Goal: Task Accomplishment & Management: Use online tool/utility

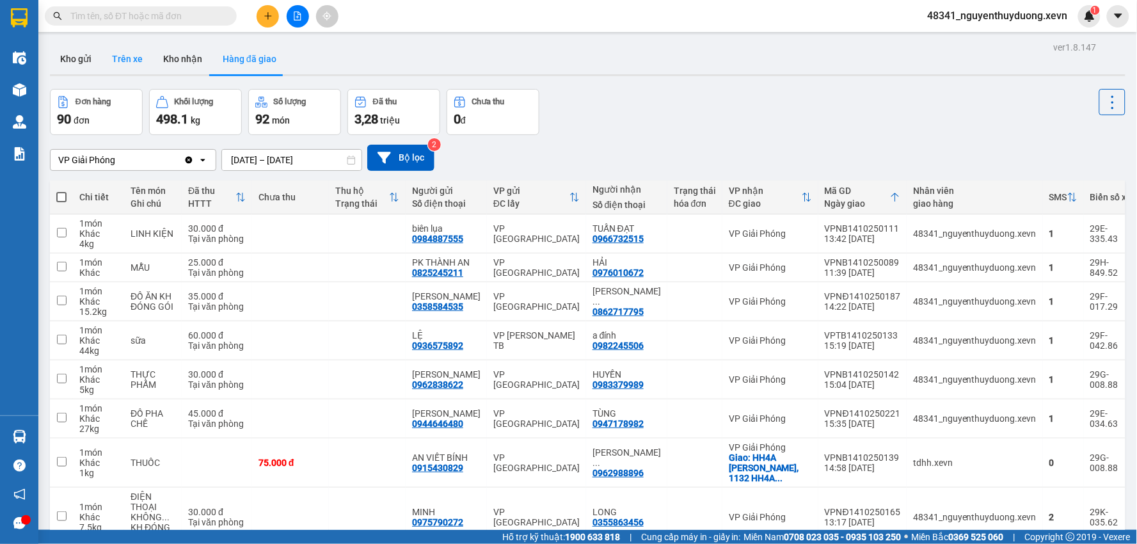
click at [123, 65] on button "Trên xe" at bounding box center [127, 59] width 51 height 31
click at [122, 65] on button "Trên xe" at bounding box center [127, 59] width 51 height 31
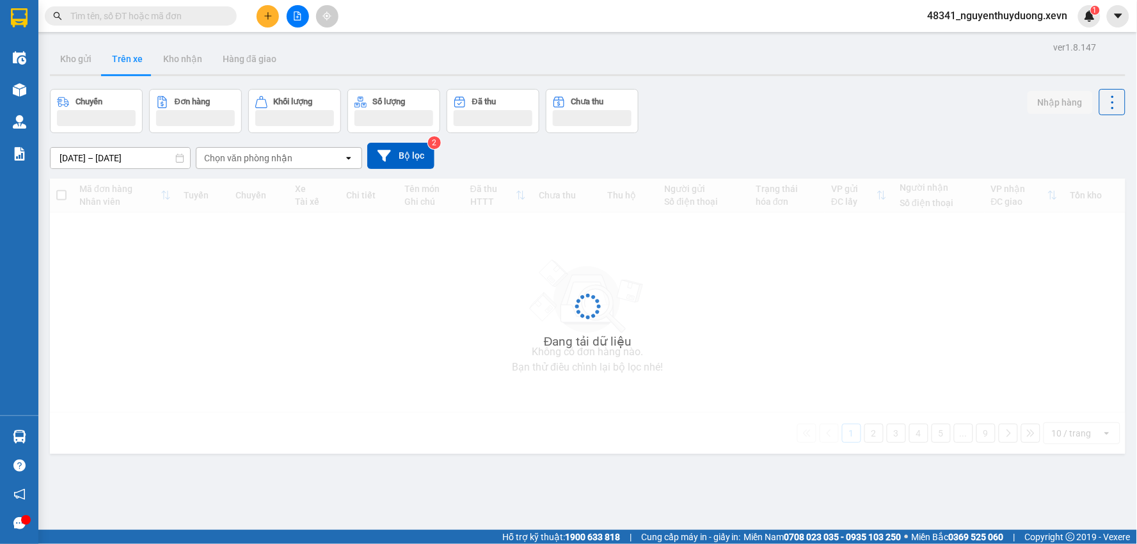
click at [122, 65] on button "Trên xe" at bounding box center [127, 59] width 51 height 31
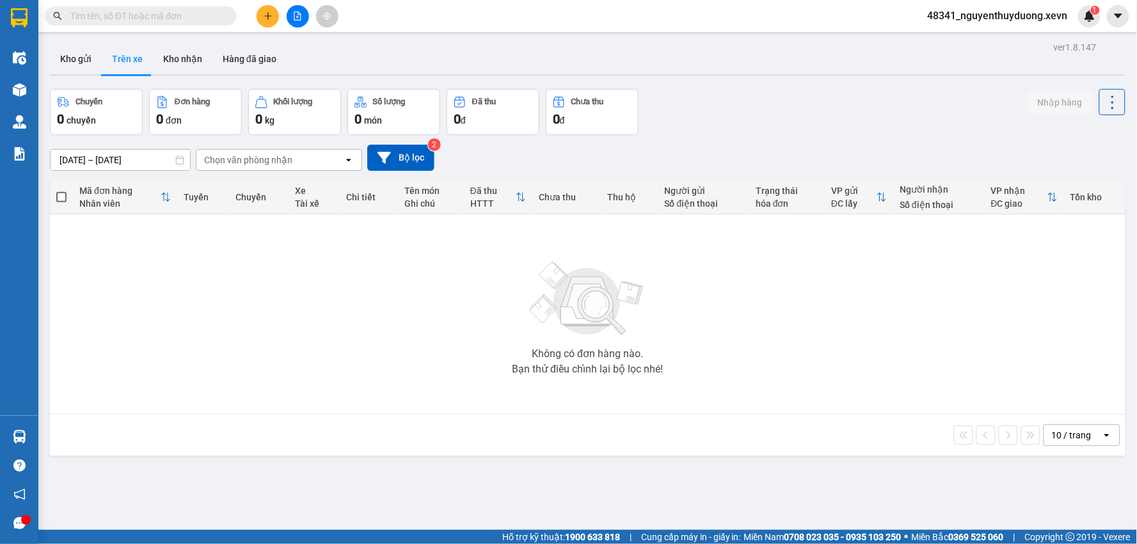
click at [1030, 17] on span "48341_nguyenthuyduong.xevn" at bounding box center [997, 16] width 161 height 16
click at [1011, 39] on span "Đăng xuất" at bounding box center [1003, 40] width 135 height 14
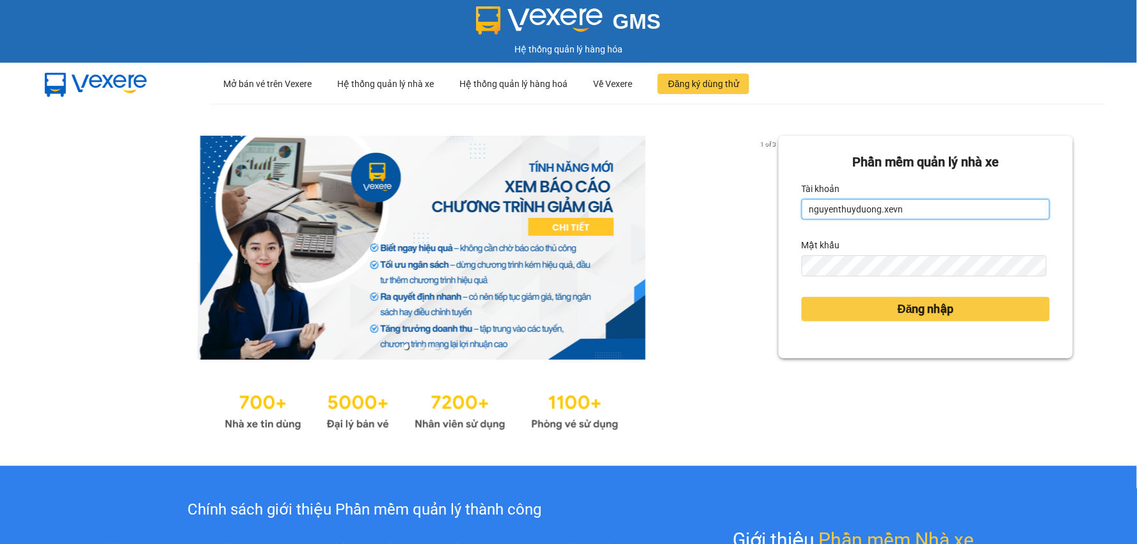
click at [935, 205] on input "nguyenthuyduong.xevn" at bounding box center [926, 209] width 248 height 20
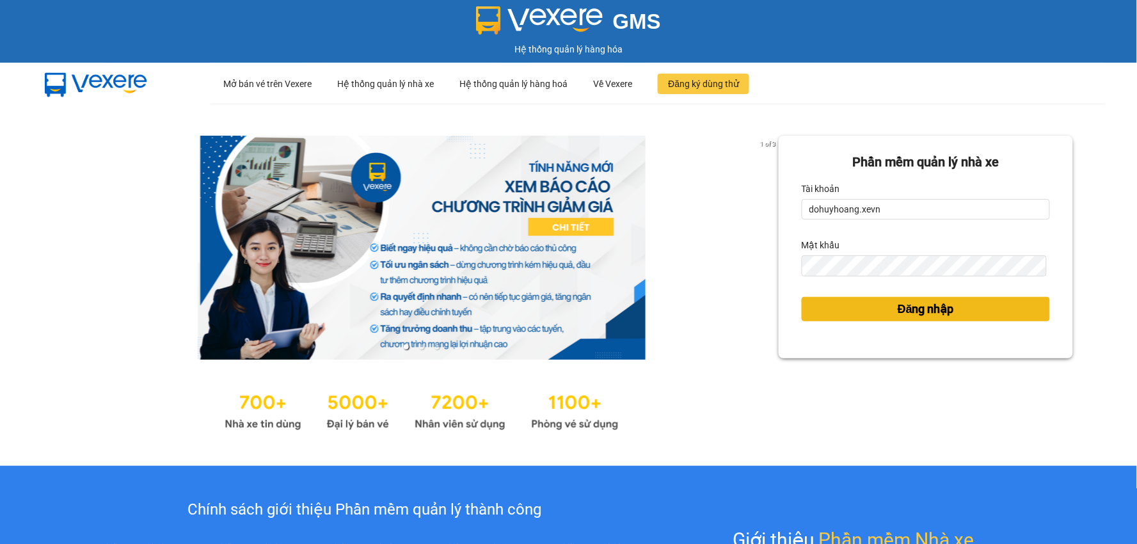
type input "nguyenthuyduong.xevn"
click at [898, 310] on span "Đăng nhập" at bounding box center [926, 309] width 56 height 18
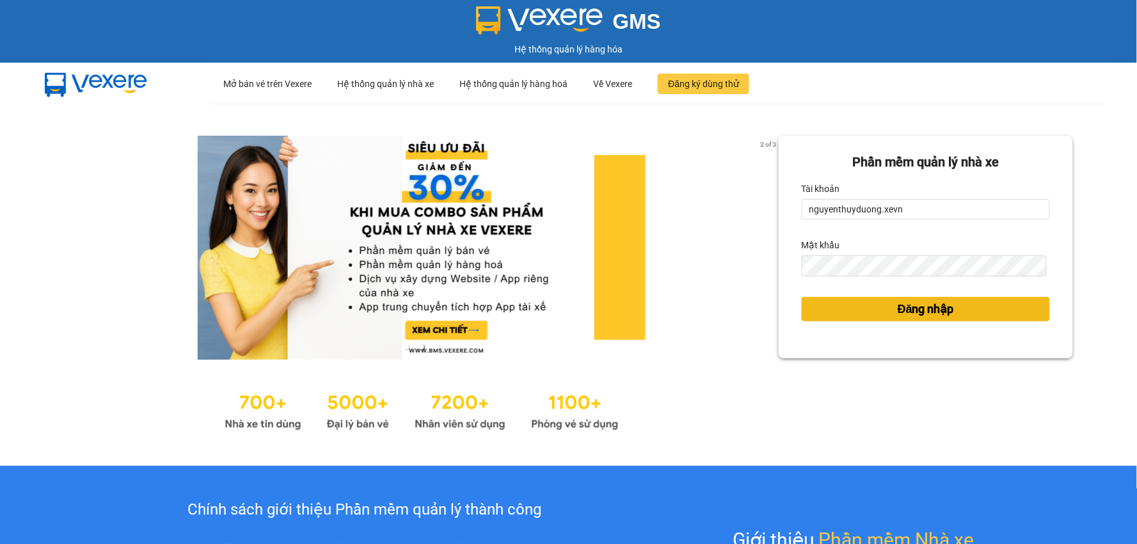
click at [885, 308] on button "Đăng nhập" at bounding box center [926, 309] width 248 height 24
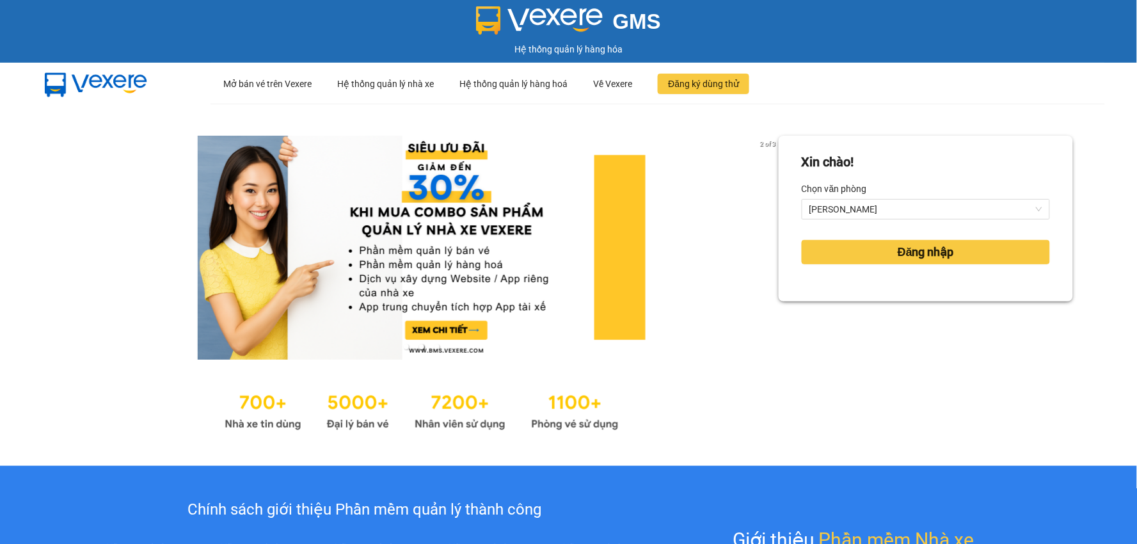
click at [885, 308] on div "Xin chào! Chọn văn phòng VP Ngọc Hồi Đăng nhập" at bounding box center [926, 285] width 294 height 298
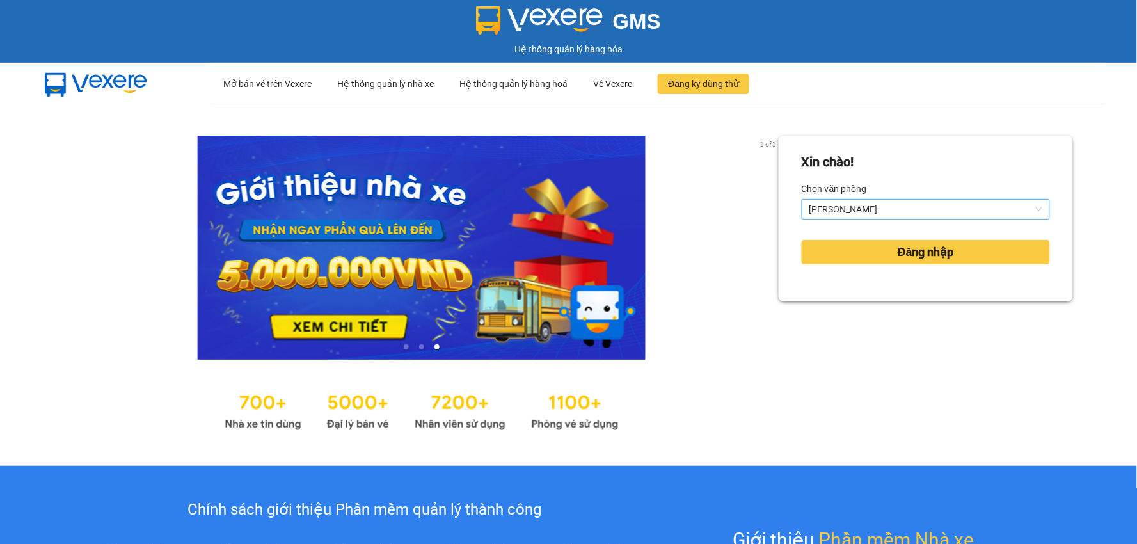
click at [850, 212] on span "VP [PERSON_NAME]" at bounding box center [925, 209] width 233 height 19
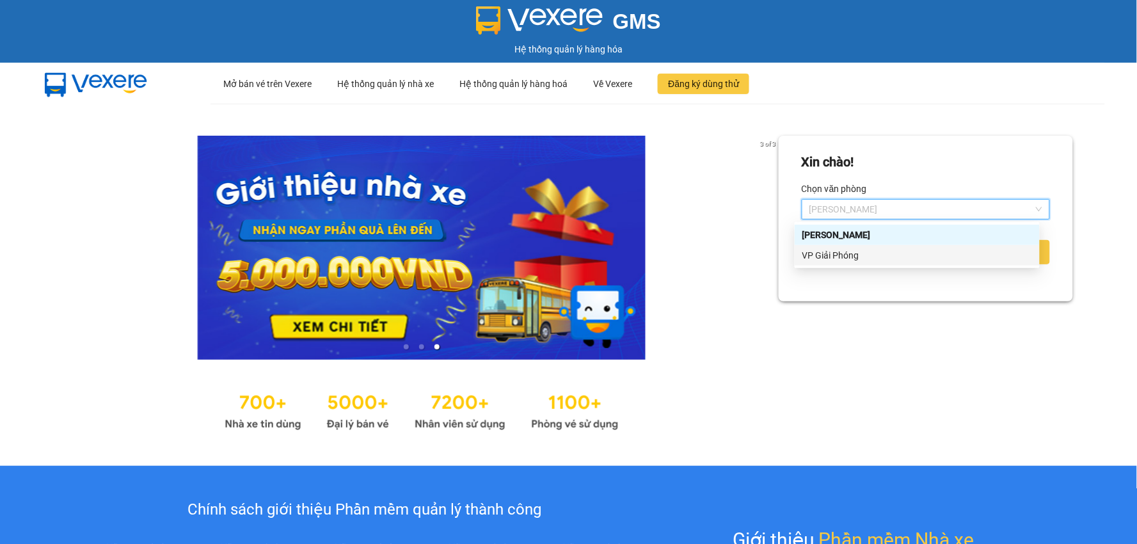
click at [843, 257] on div "VP Giải Phóng" at bounding box center [917, 255] width 230 height 14
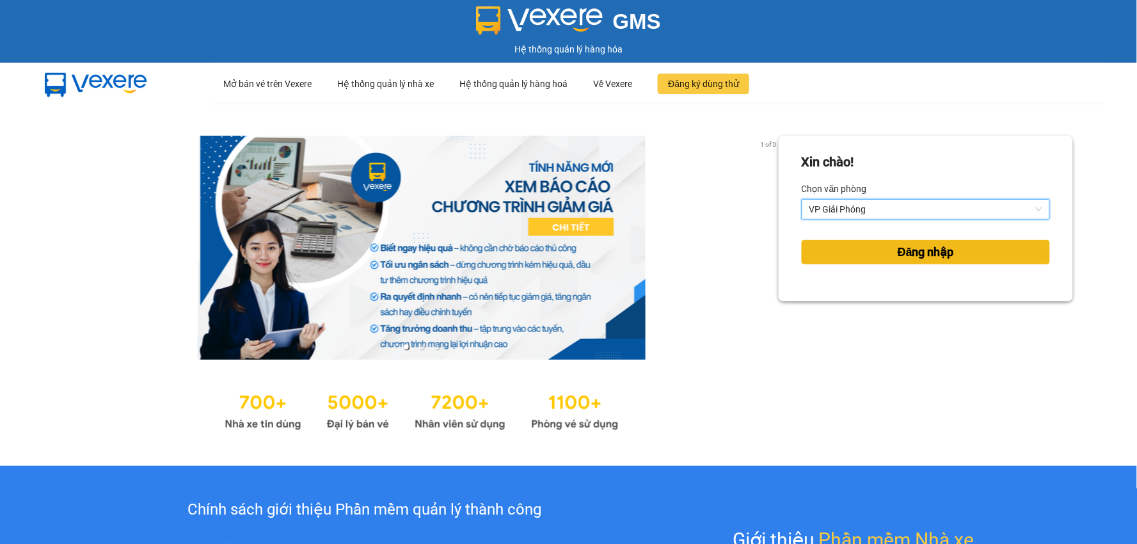
click at [851, 248] on button "Đăng nhập" at bounding box center [926, 252] width 248 height 24
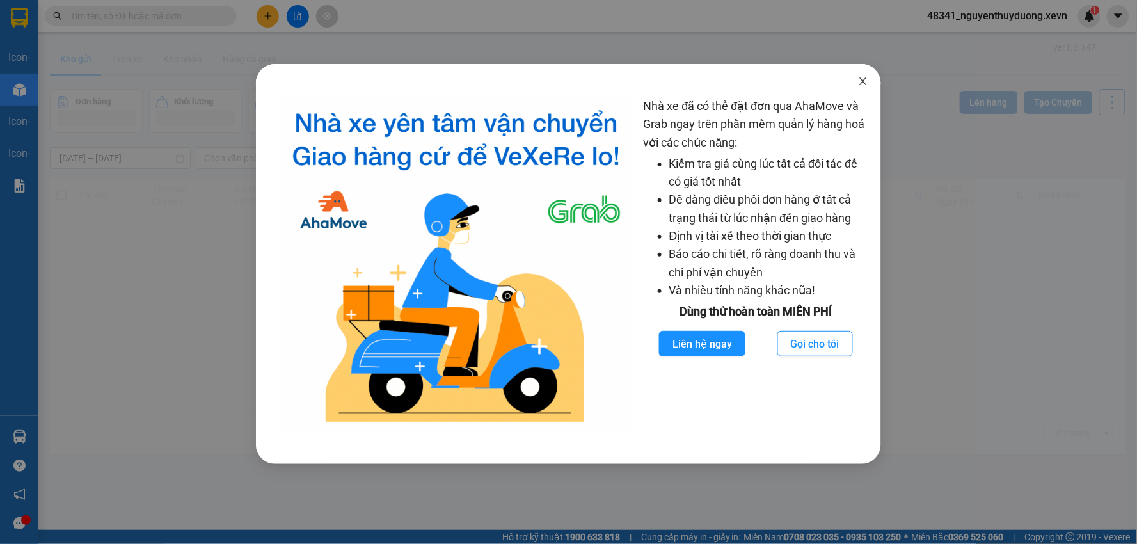
click at [851, 81] on span "Close" at bounding box center [863, 82] width 36 height 36
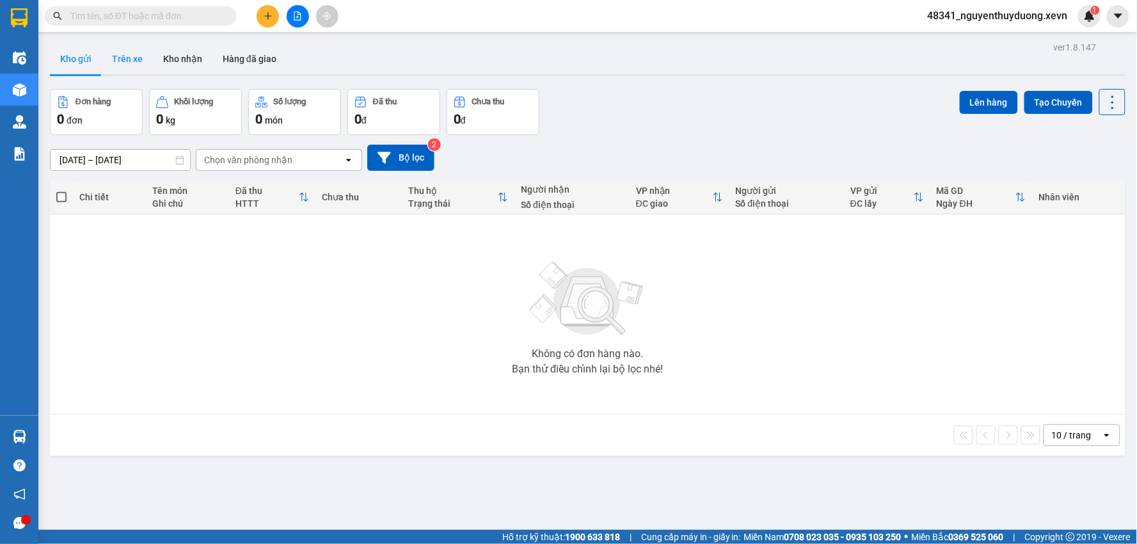
click at [113, 66] on button "Trên xe" at bounding box center [127, 59] width 51 height 31
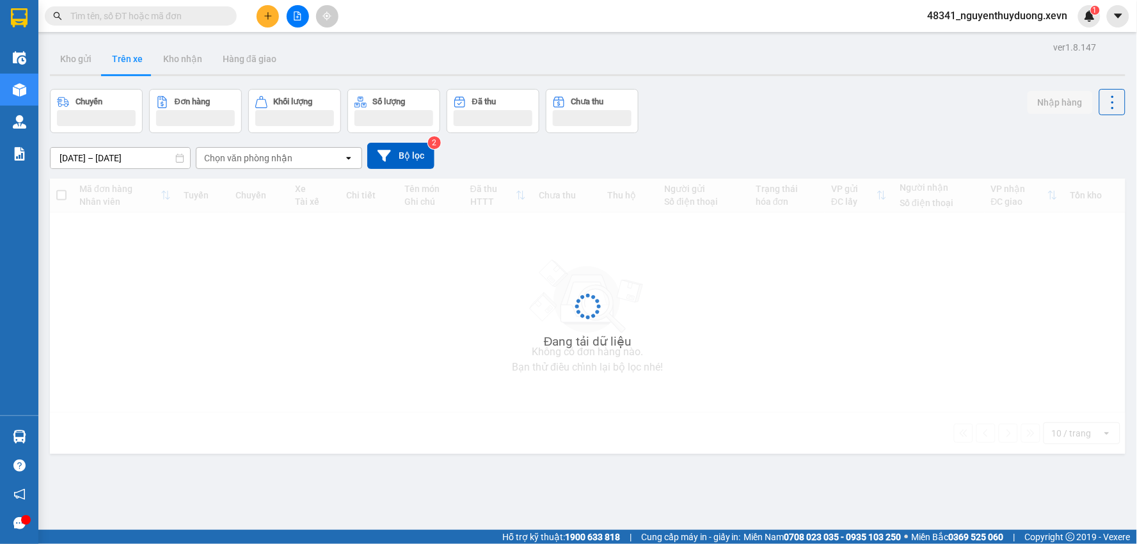
click at [113, 66] on button "Trên xe" at bounding box center [127, 59] width 51 height 31
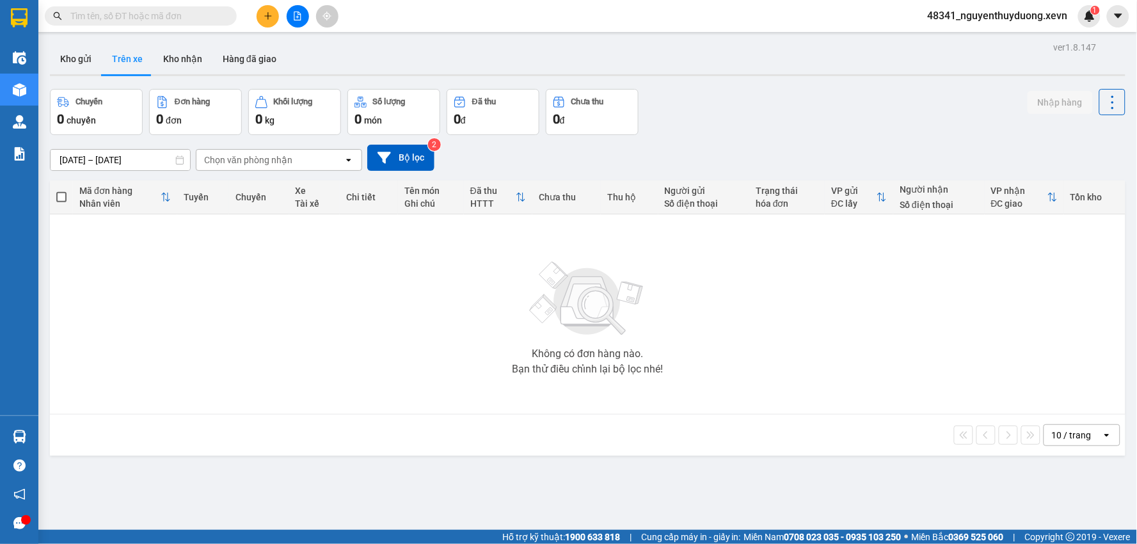
click at [257, 156] on div "Chọn văn phòng nhận" at bounding box center [248, 160] width 88 height 13
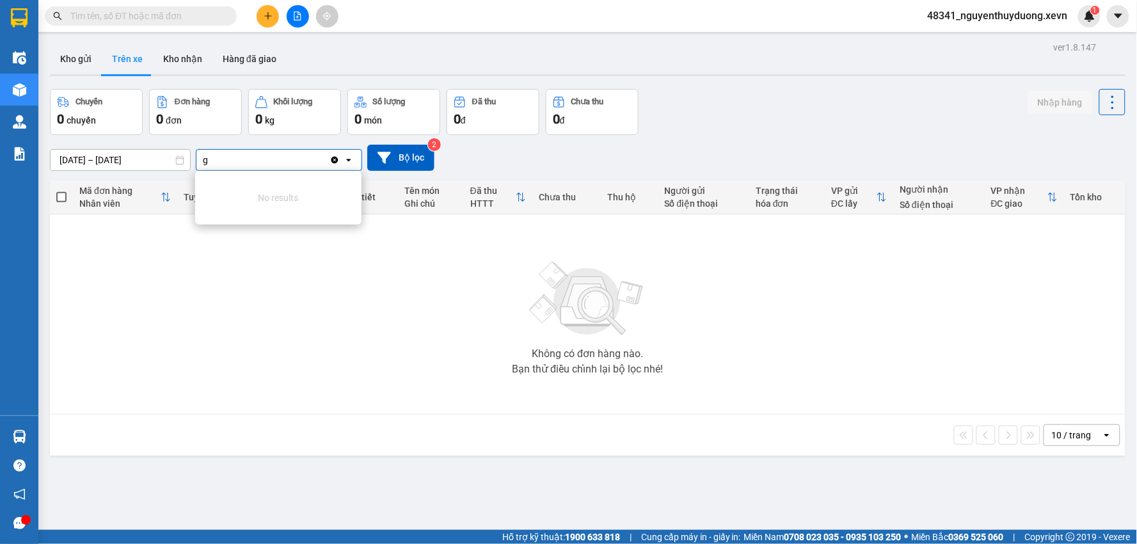
type input "gi"
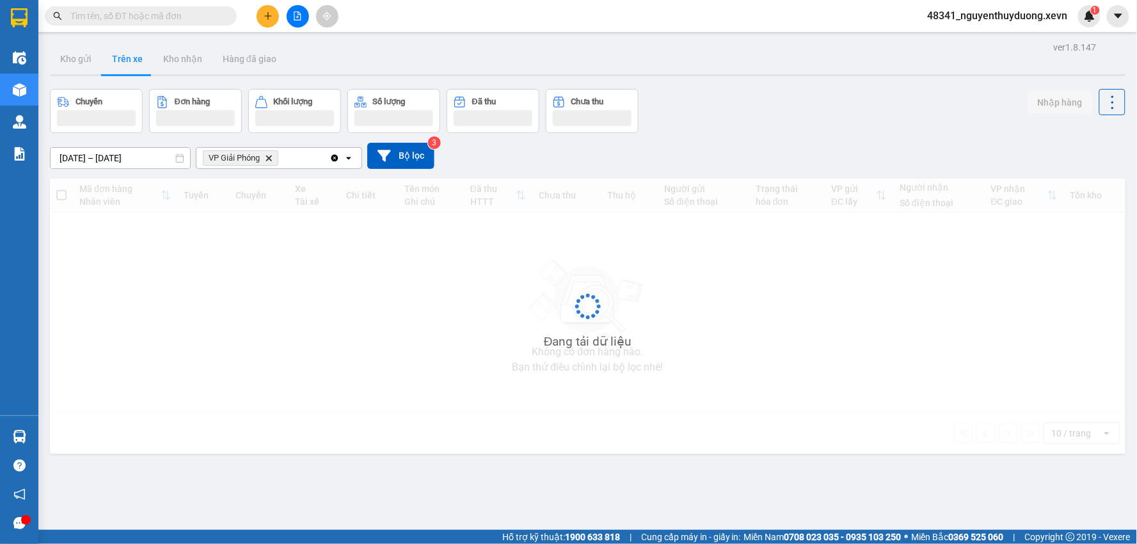
click at [1006, 13] on span "48341_nguyenthuyduong.xevn" at bounding box center [997, 16] width 161 height 16
click at [969, 43] on span "Đăng xuất" at bounding box center [1003, 40] width 135 height 14
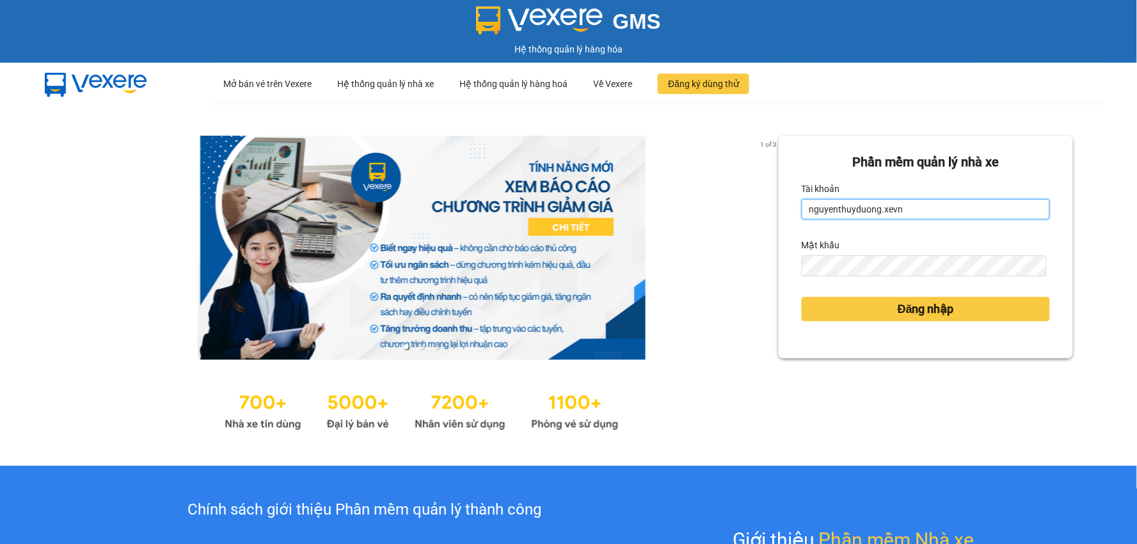
click at [905, 208] on input "nguyenthuyduong.xevn" at bounding box center [926, 209] width 248 height 20
type input "dohuyhoang.xevn"
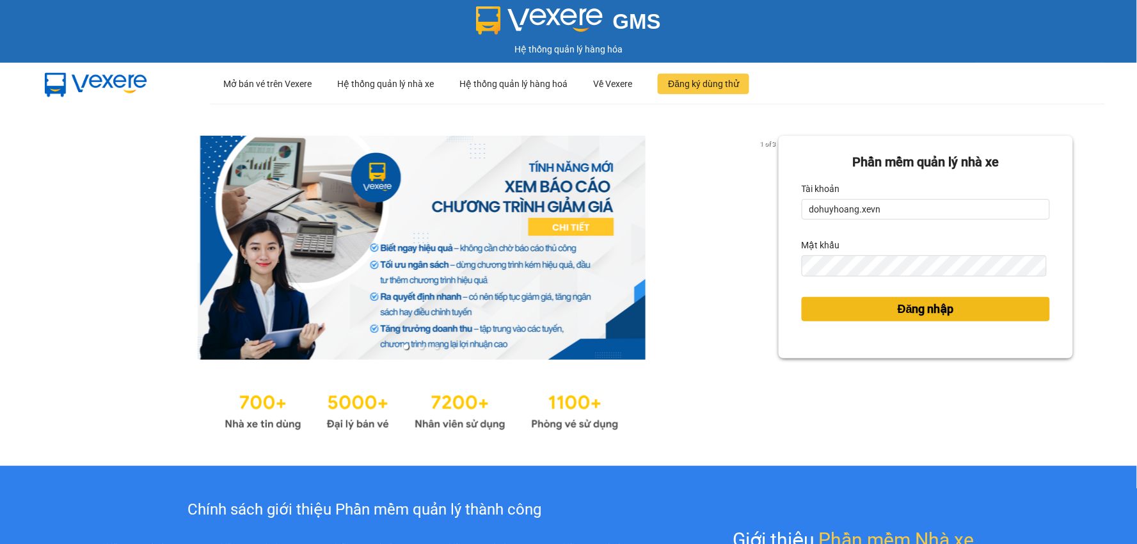
click at [912, 308] on span "Đăng nhập" at bounding box center [926, 309] width 56 height 18
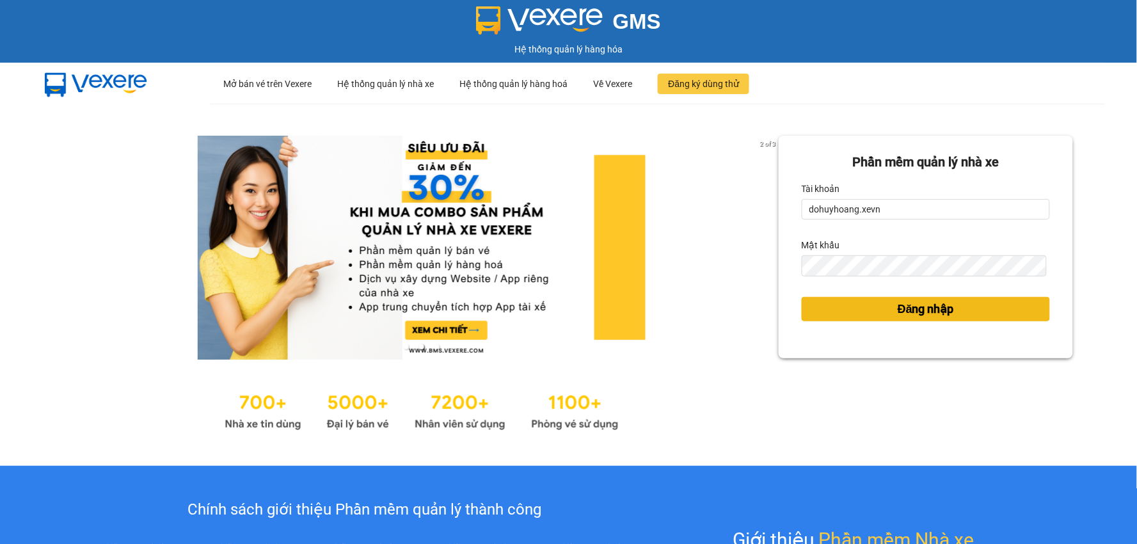
click at [885, 305] on button "Đăng nhập" at bounding box center [926, 309] width 248 height 24
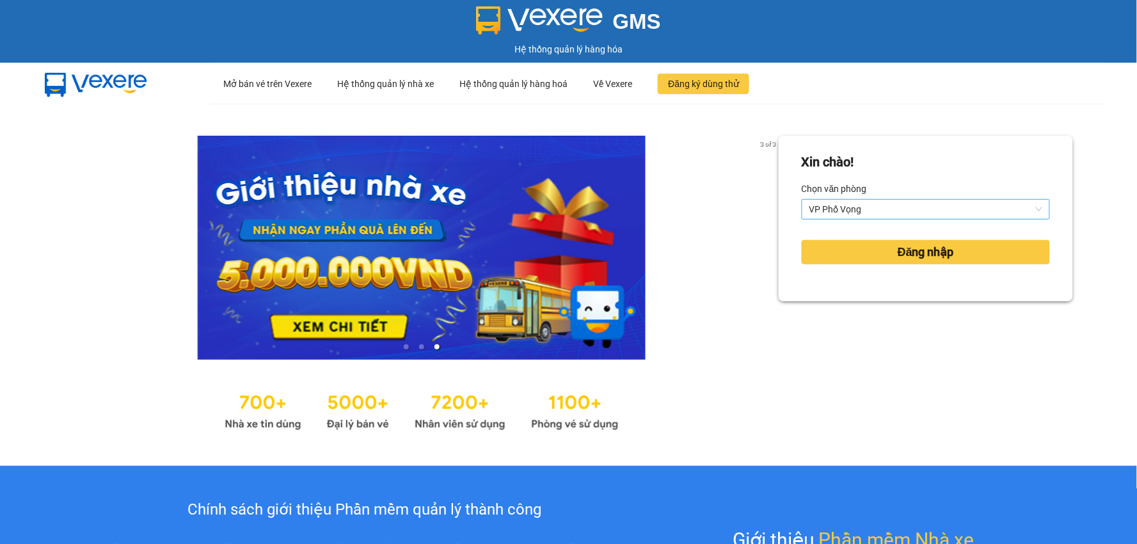
click at [868, 205] on span "VP Phố Vọng" at bounding box center [925, 209] width 233 height 19
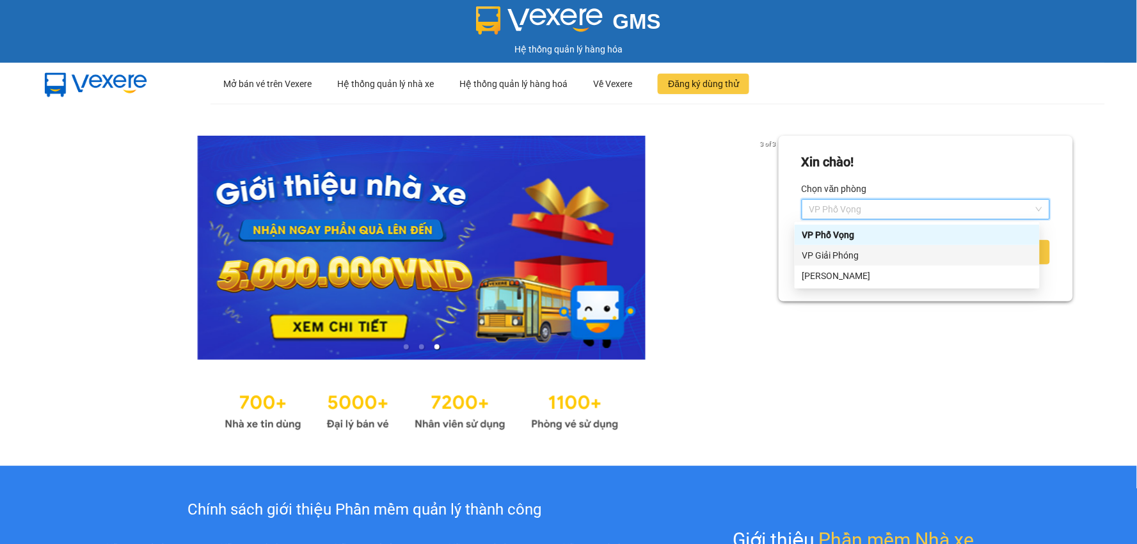
click at [843, 251] on div "VP Giải Phóng" at bounding box center [917, 255] width 230 height 14
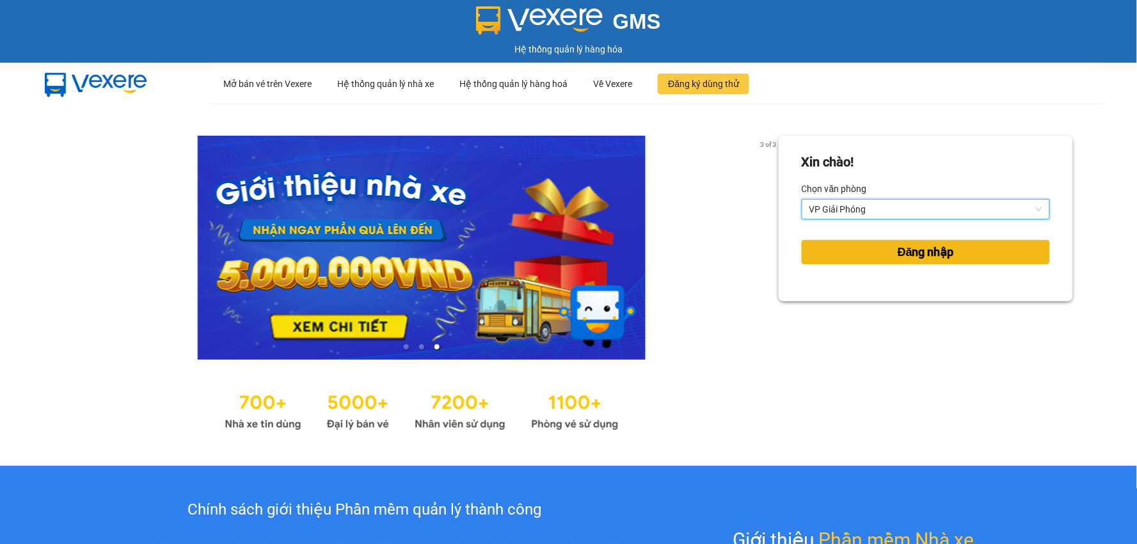
click at [843, 251] on button "Đăng nhập" at bounding box center [926, 252] width 248 height 24
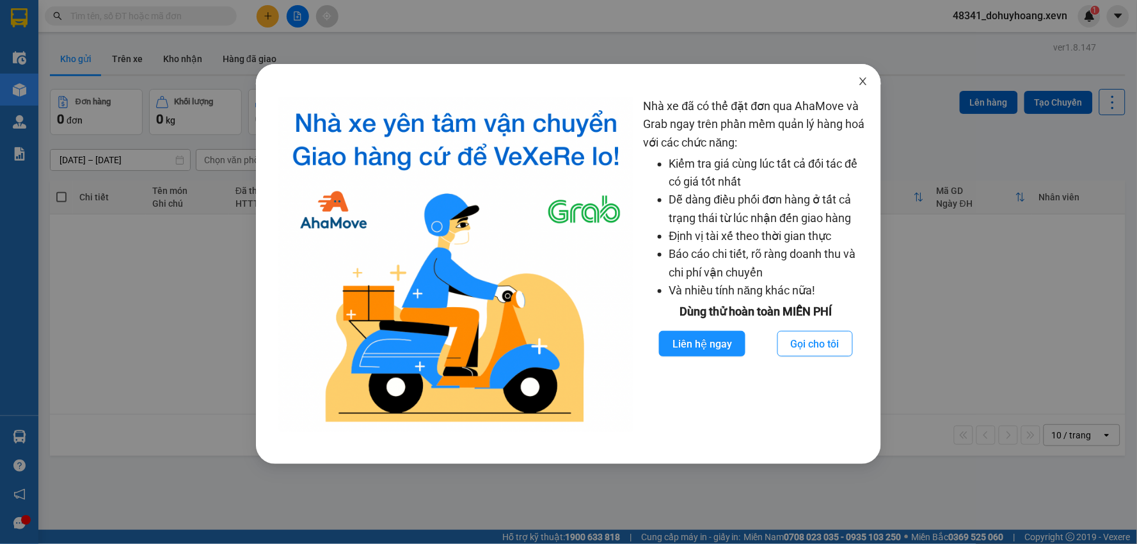
click at [866, 84] on icon "close" at bounding box center [863, 81] width 10 height 10
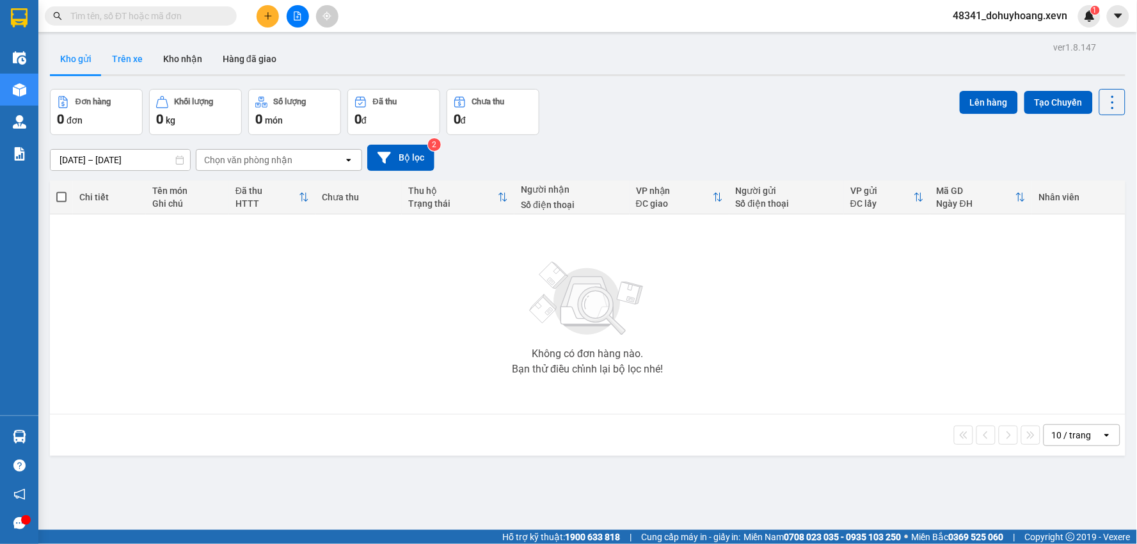
click at [134, 67] on button "Trên xe" at bounding box center [127, 59] width 51 height 31
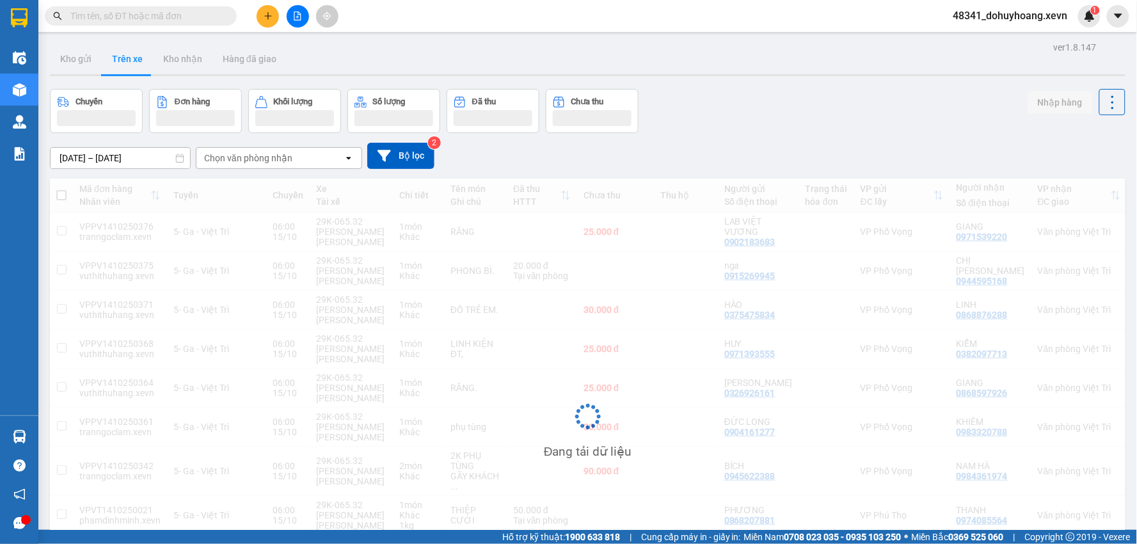
click at [244, 147] on div "Chọn văn phòng nhận open" at bounding box center [279, 158] width 166 height 22
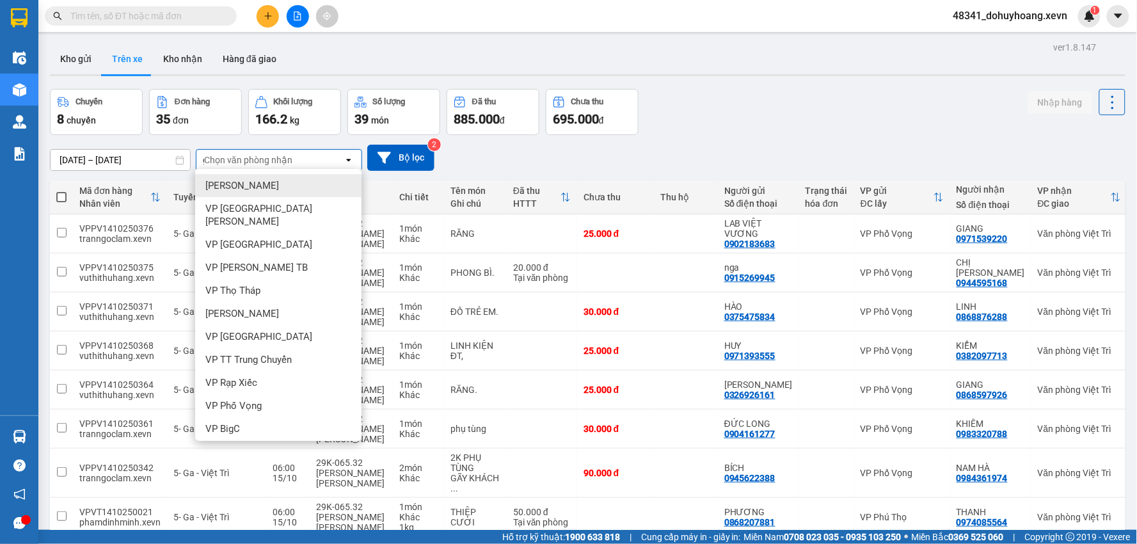
type input "gi"
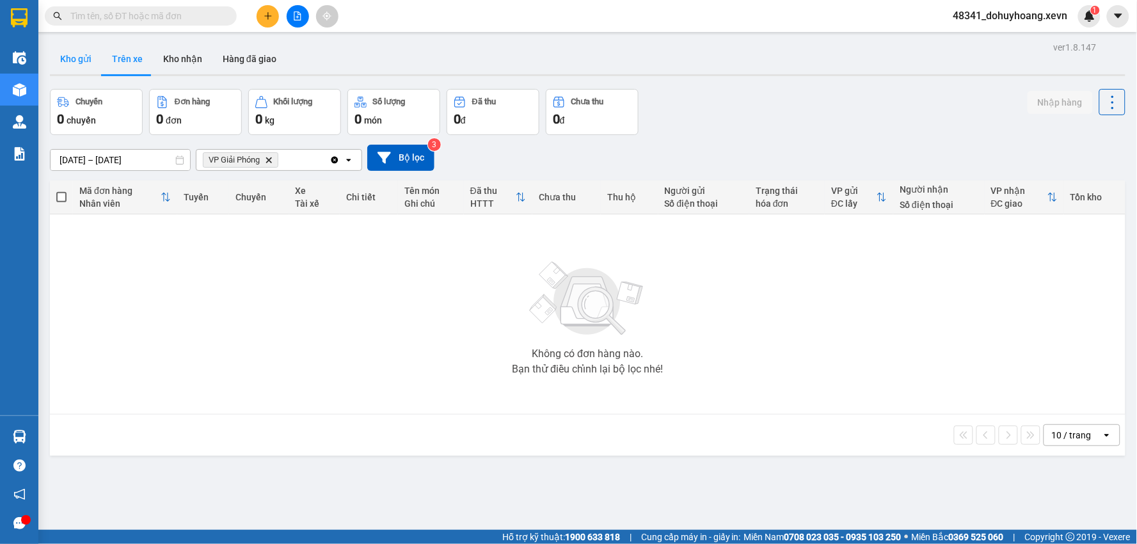
click at [96, 66] on button "Kho gửi" at bounding box center [76, 59] width 52 height 31
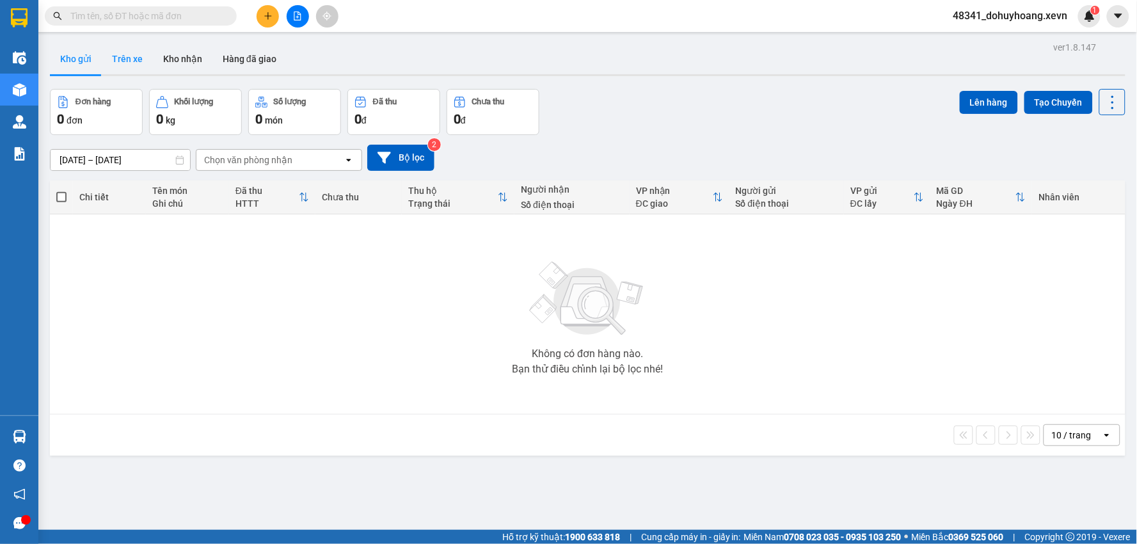
click at [117, 58] on button "Trên xe" at bounding box center [127, 59] width 51 height 31
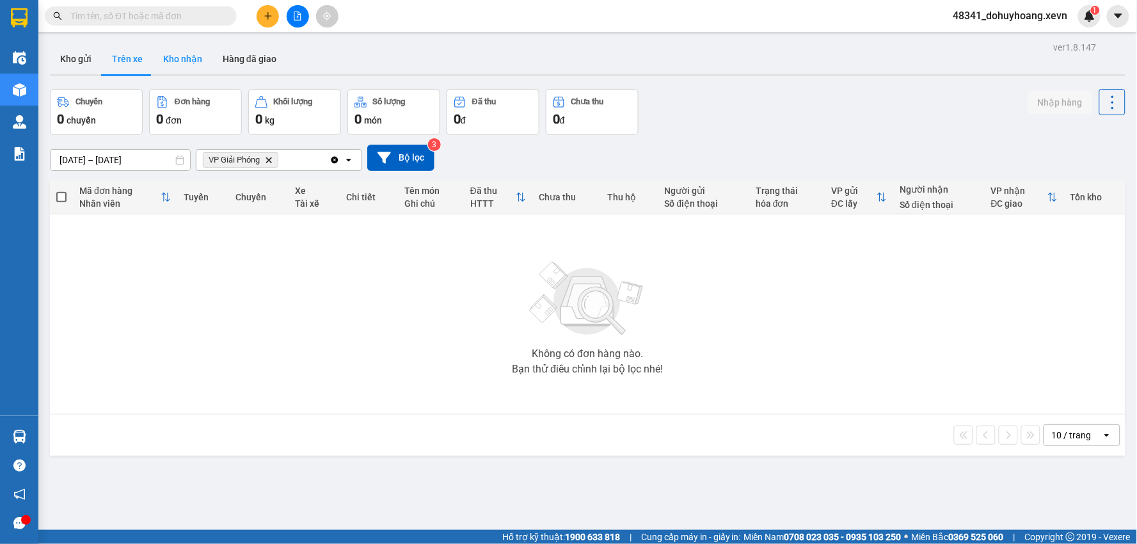
click at [171, 47] on button "Kho nhận" at bounding box center [182, 59] width 59 height 31
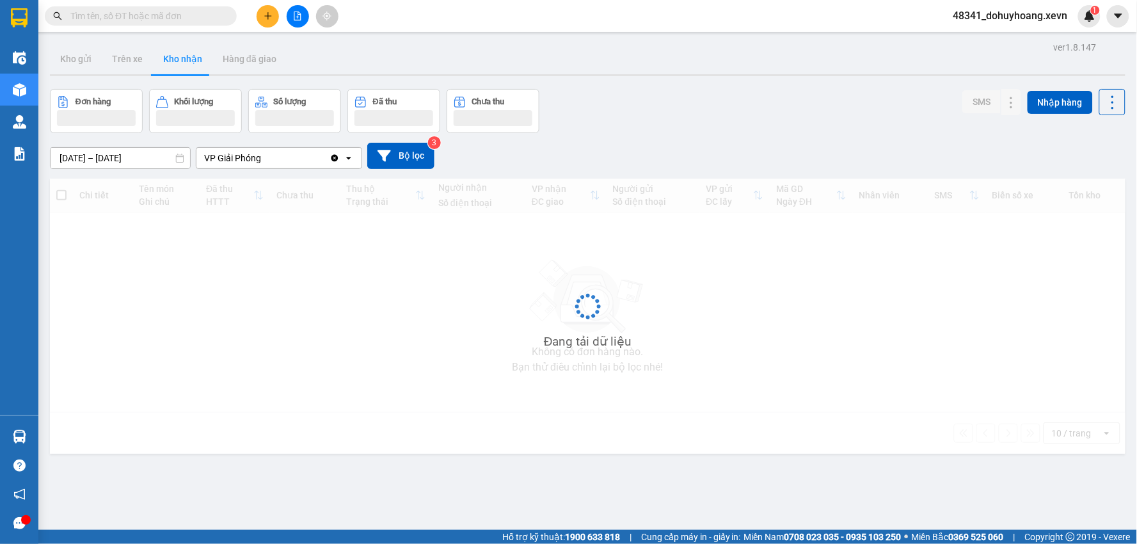
click at [171, 47] on button "Kho nhận" at bounding box center [182, 59] width 59 height 31
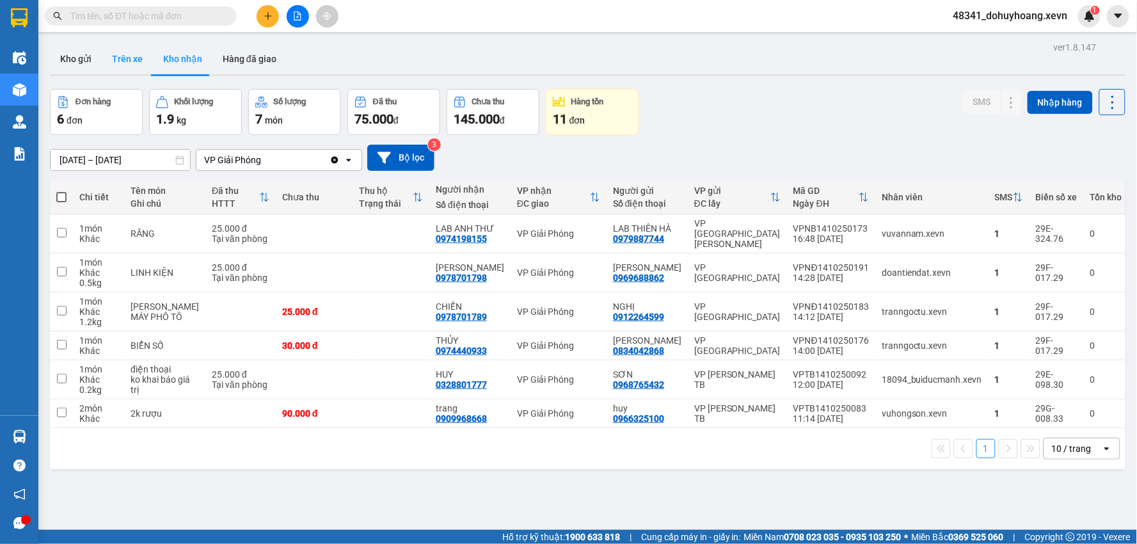
click at [126, 59] on button "Trên xe" at bounding box center [127, 59] width 51 height 31
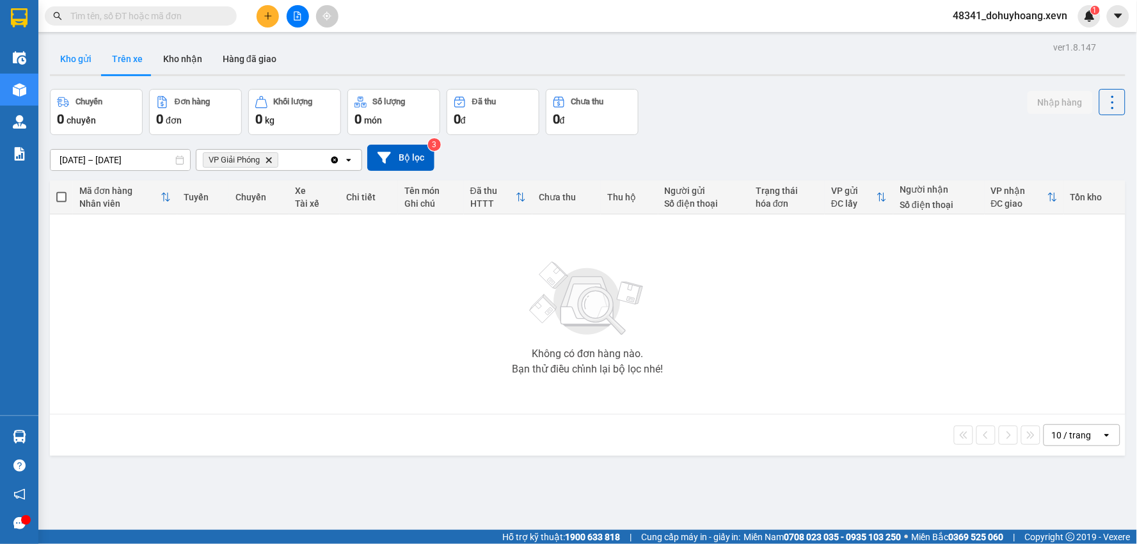
click at [79, 46] on button "Kho gửi" at bounding box center [76, 59] width 52 height 31
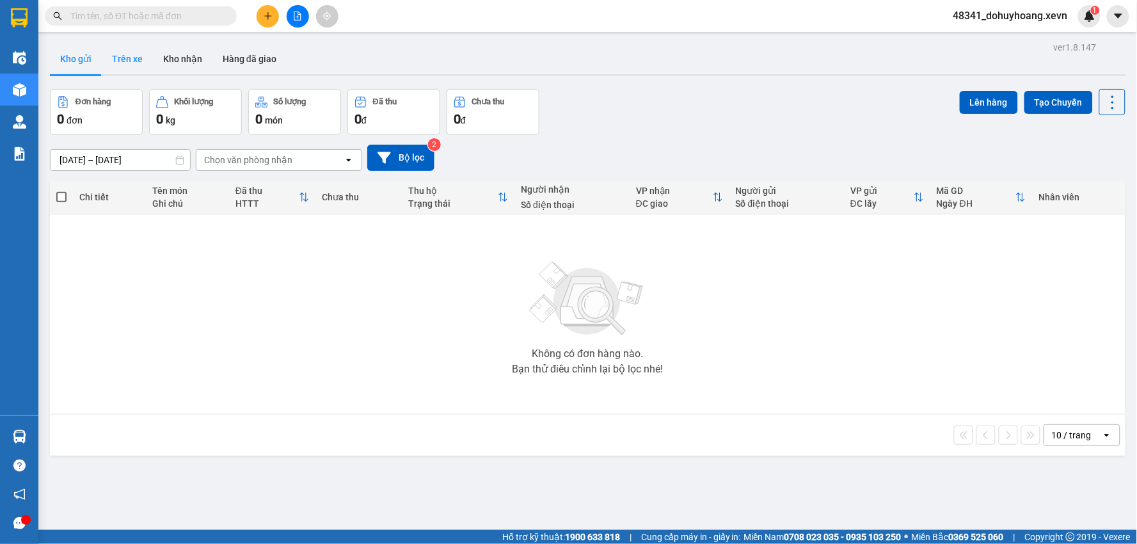
click at [123, 56] on button "Trên xe" at bounding box center [127, 59] width 51 height 31
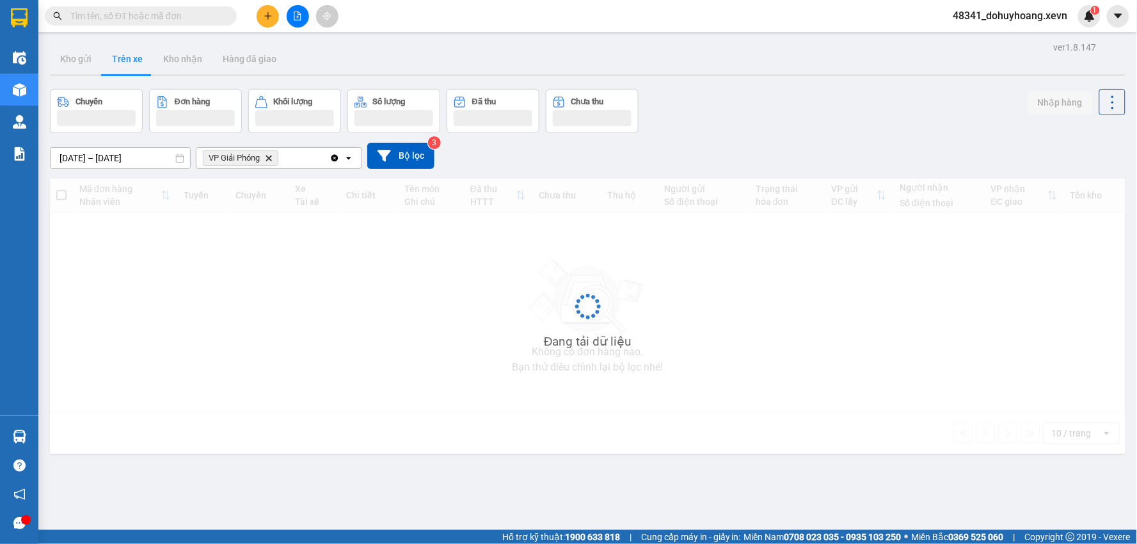
click at [123, 56] on button "Trên xe" at bounding box center [127, 59] width 51 height 31
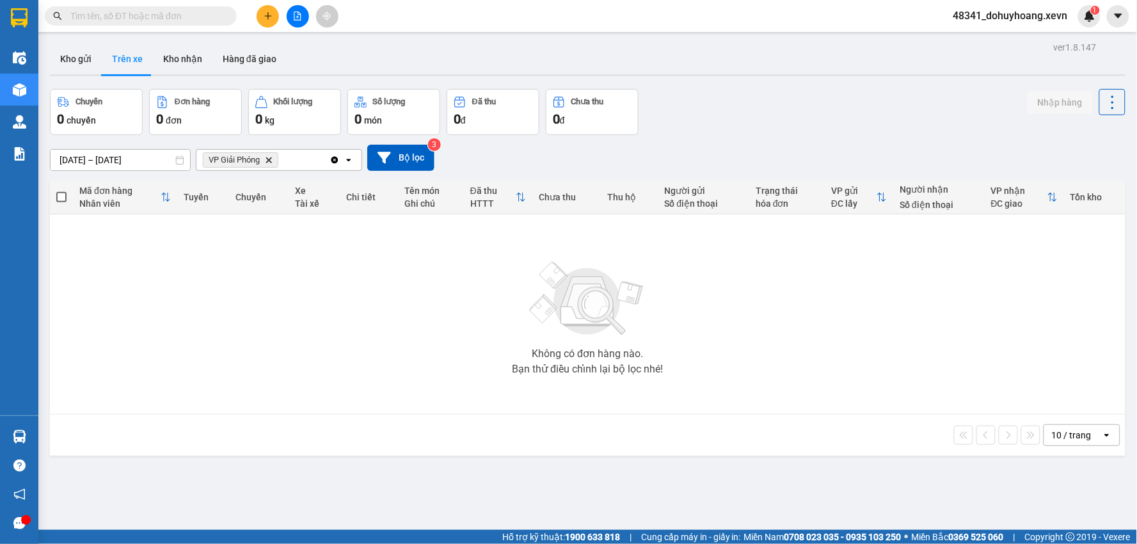
click at [74, 79] on div "ver 1.8.147 Kho gửi Trên xe Kho nhận Hàng đã giao Chuyến 0 chuyến Đơn hàng 0 đơ…" at bounding box center [588, 310] width 1086 height 544
click at [74, 75] on div at bounding box center [587, 75] width 1075 height 2
click at [83, 65] on button "Kho gửi" at bounding box center [76, 59] width 52 height 31
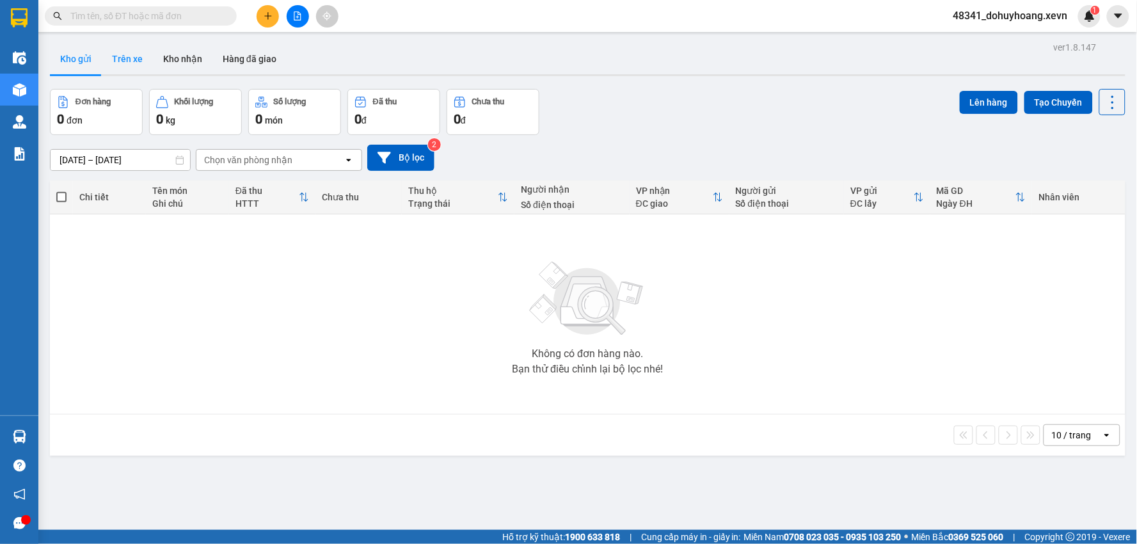
click at [126, 66] on button "Trên xe" at bounding box center [127, 59] width 51 height 31
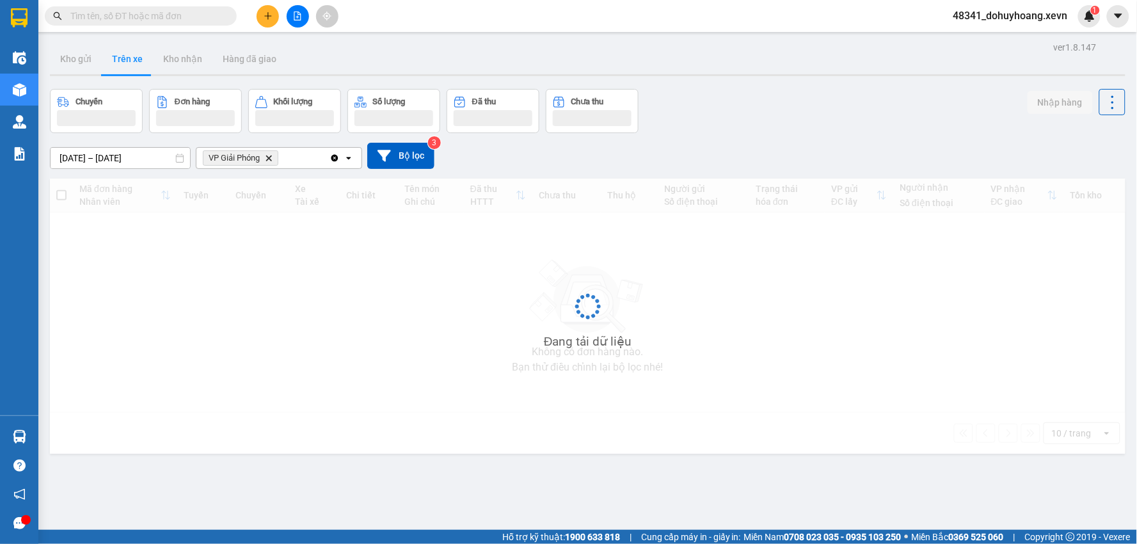
click at [126, 66] on button "Trên xe" at bounding box center [127, 59] width 51 height 31
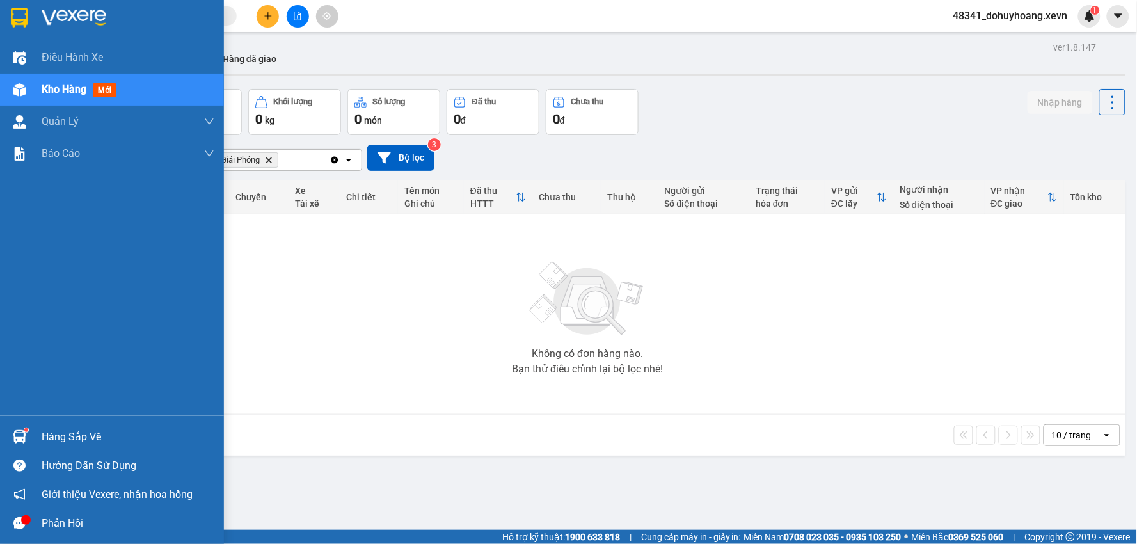
click at [34, 439] on div "Hàng sắp về" at bounding box center [112, 436] width 224 height 29
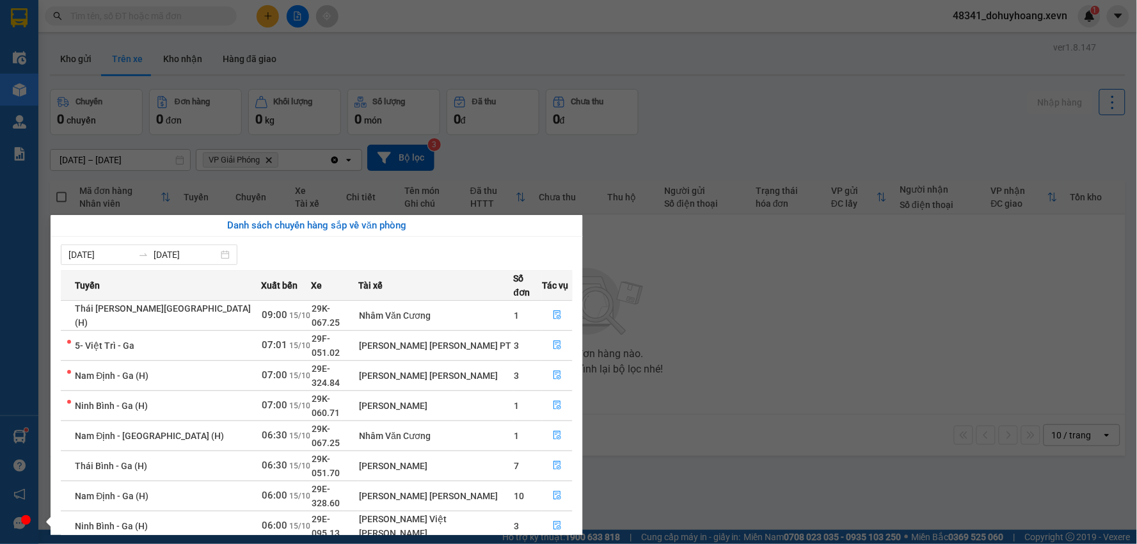
click at [582, 221] on div "Danh sách chuyến hàng sắp về văn phòng" at bounding box center [317, 226] width 532 height 22
click at [935, 342] on section "Kết quả tìm kiếm ( 0 ) Bộ lọc No Data 48341_dohuyhoang.xevn 1 Điều hành xe Kho …" at bounding box center [568, 272] width 1137 height 544
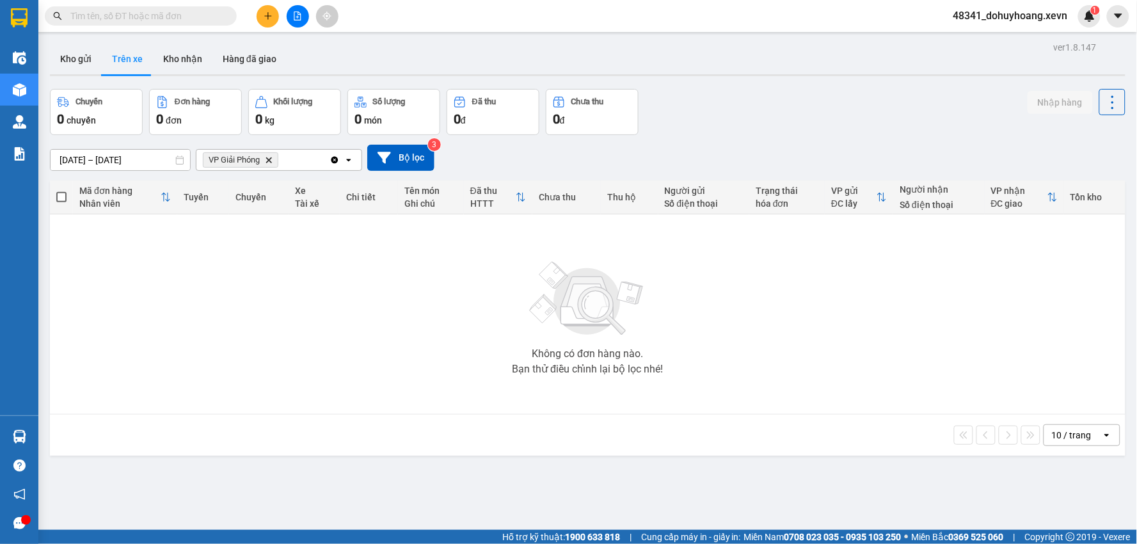
click at [1057, 15] on span "48341_dohuyhoang.xevn" at bounding box center [1010, 16] width 135 height 16
click at [1013, 36] on span "Đăng xuất" at bounding box center [1017, 40] width 108 height 14
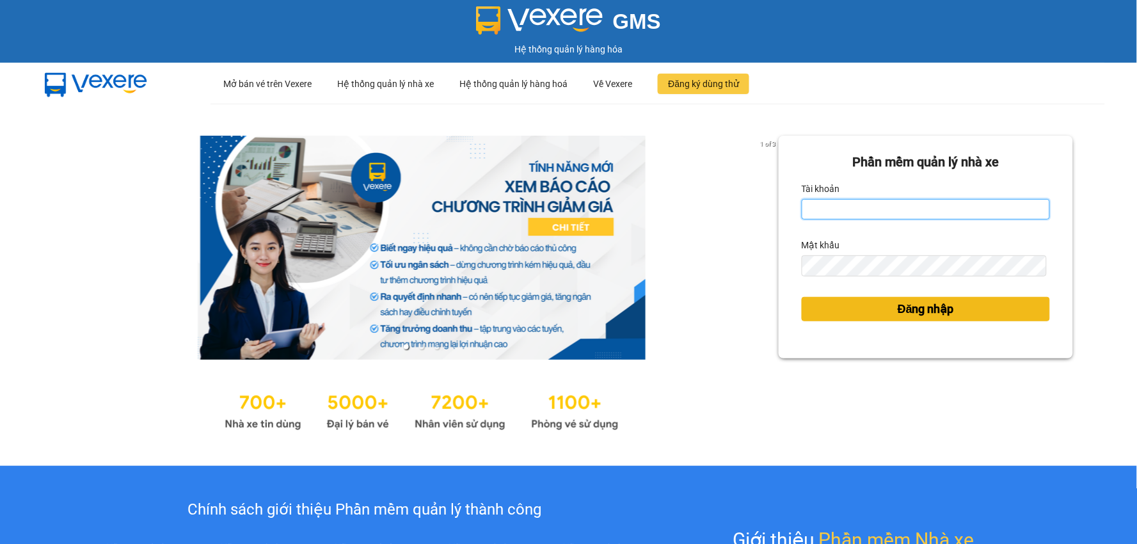
type input "dohuyhoang.xevn"
click at [850, 303] on button "Đăng nhập" at bounding box center [926, 309] width 248 height 24
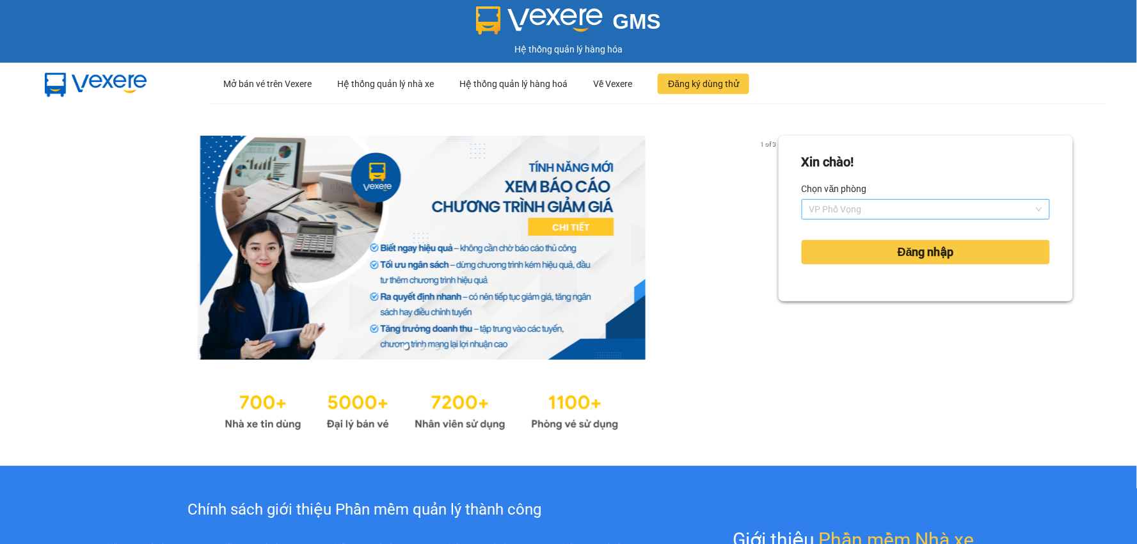
click at [842, 211] on span "VP Phố Vọng" at bounding box center [925, 209] width 233 height 19
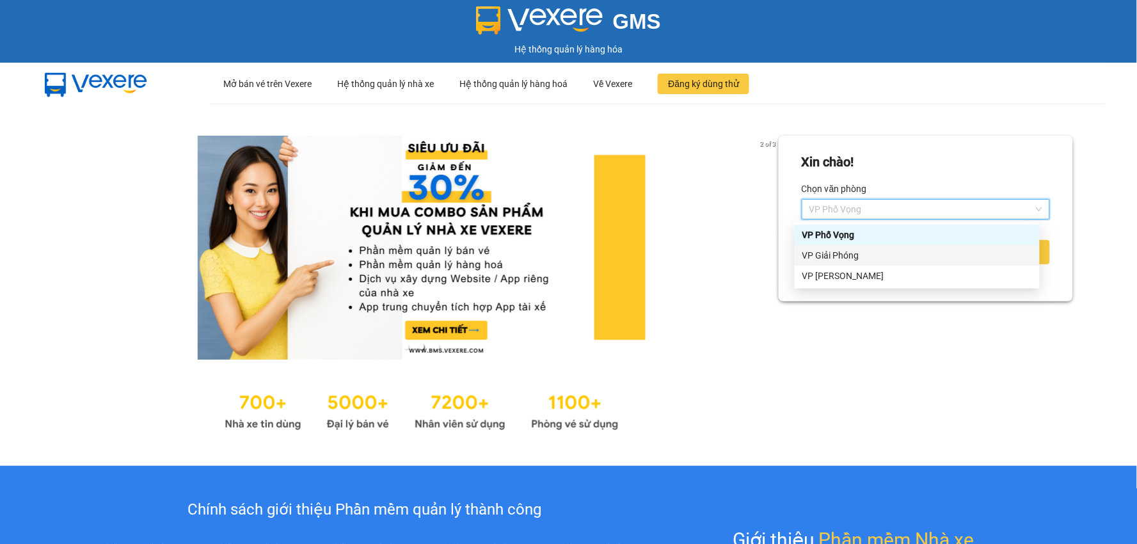
click at [818, 264] on div "VP Giải Phóng" at bounding box center [917, 255] width 245 height 20
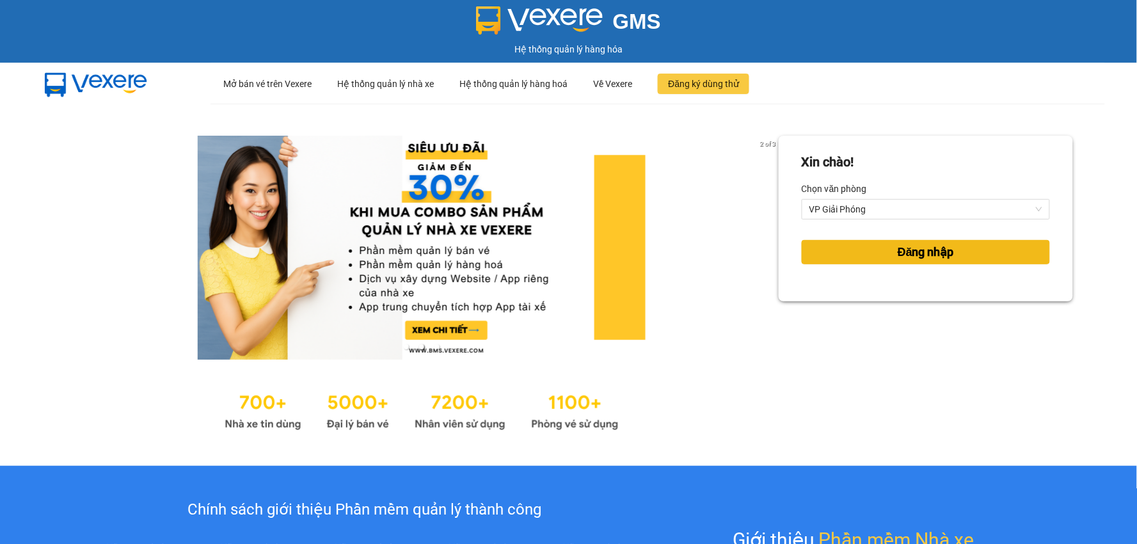
click at [837, 263] on button "Đăng nhập" at bounding box center [926, 252] width 248 height 24
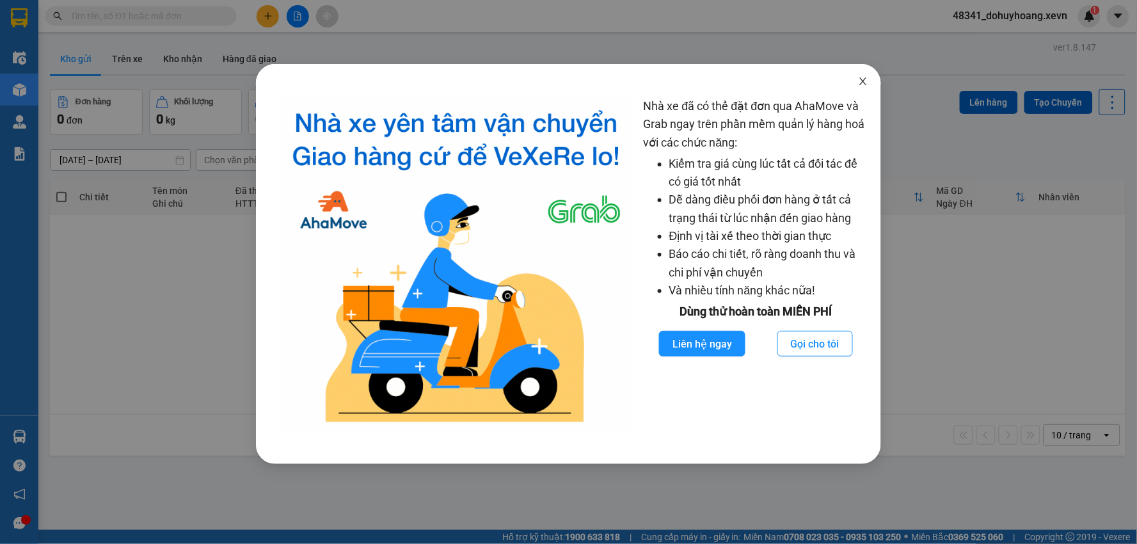
click at [865, 88] on span "Close" at bounding box center [863, 82] width 36 height 36
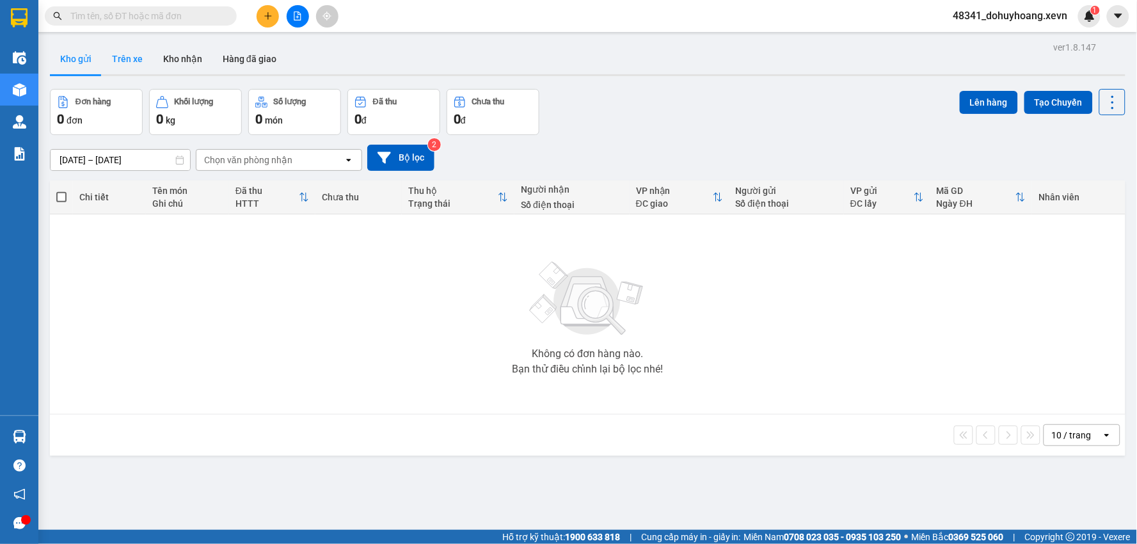
click at [128, 64] on button "Trên xe" at bounding box center [127, 59] width 51 height 31
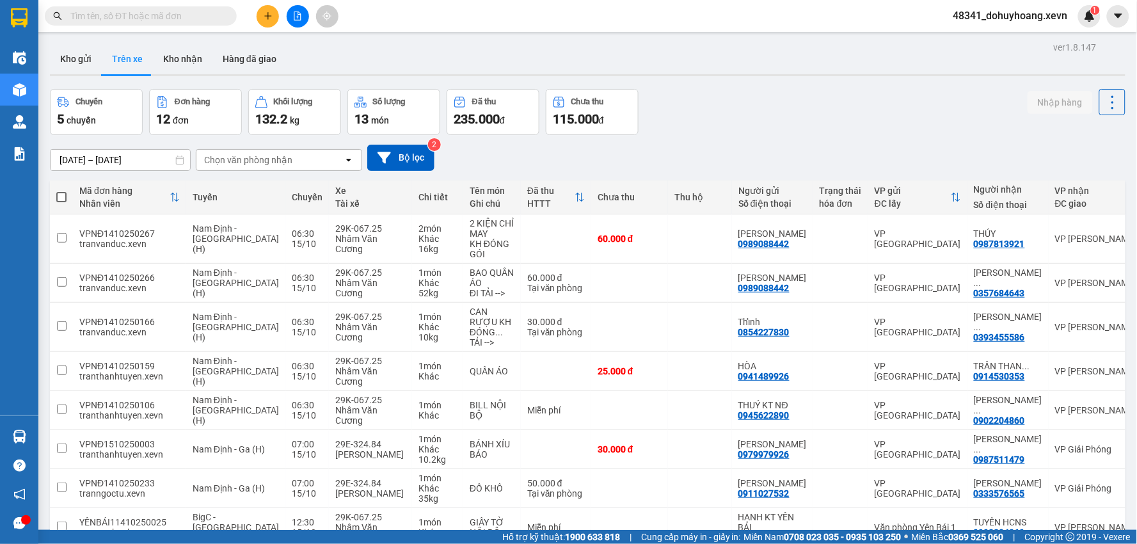
click at [220, 137] on div "[DATE] – [DATE] Press the down arrow key to interact with the calendar and sele…" at bounding box center [587, 157] width 1075 height 45
click at [245, 167] on div "Chọn văn phòng nhận" at bounding box center [269, 160] width 147 height 20
type input "gi"
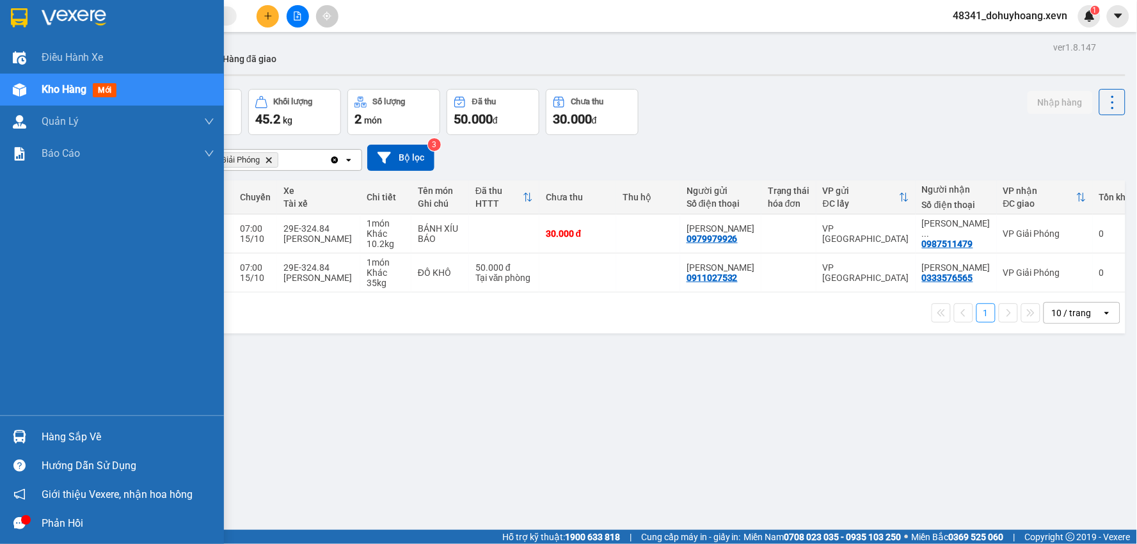
click at [31, 430] on div "Hàng sắp về" at bounding box center [112, 436] width 224 height 29
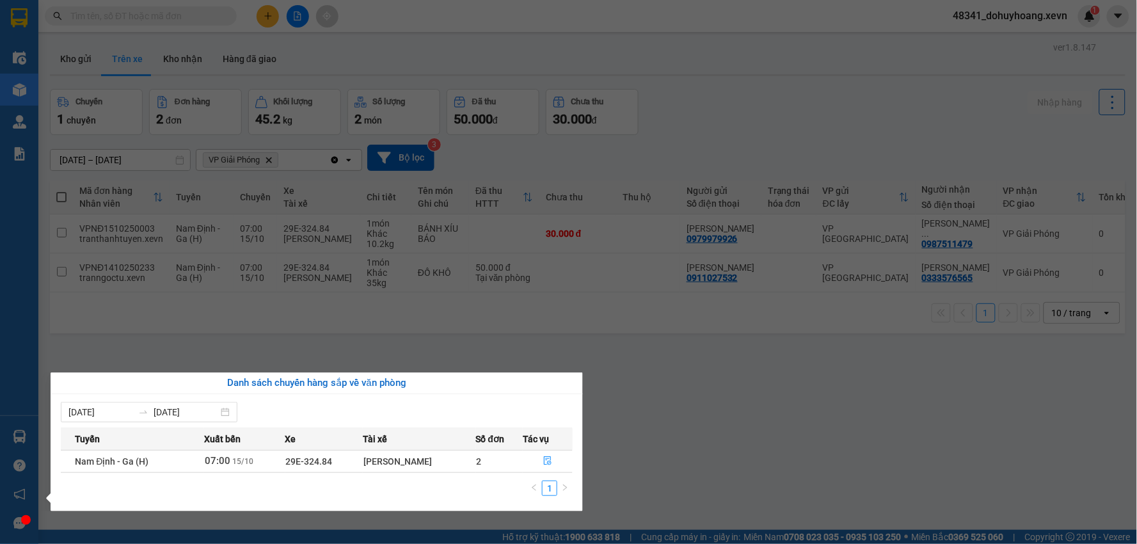
click at [800, 443] on section "Kết quả tìm kiếm ( 0 ) Bộ lọc No Data 48341_dohuyhoang.xevn 1 Điều hành xe Kho …" at bounding box center [568, 272] width 1137 height 544
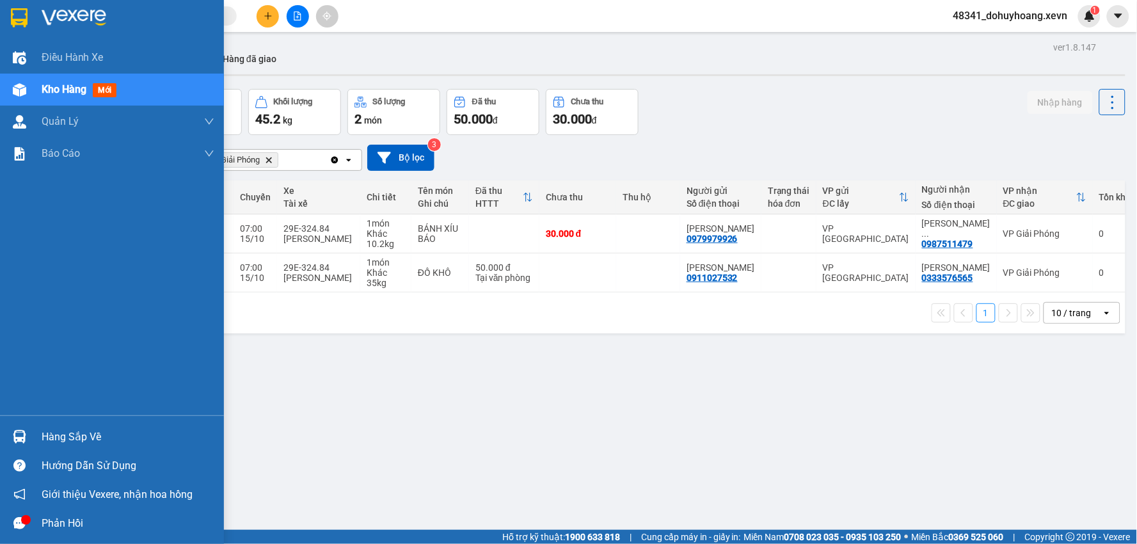
click at [32, 432] on div "Hàng sắp về" at bounding box center [112, 436] width 224 height 29
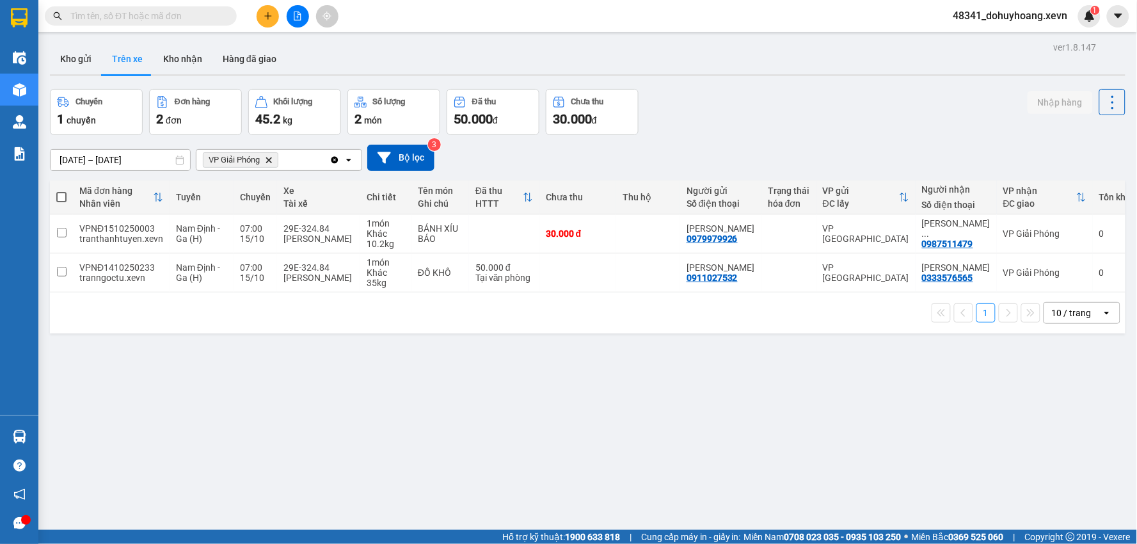
click at [683, 318] on section "Kết quả tìm kiếm ( 0 ) Bộ lọc No Data 48341_dohuyhoang.xevn 1 Điều hành xe Kho …" at bounding box center [568, 272] width 1137 height 544
